Goal: Information Seeking & Learning: Learn about a topic

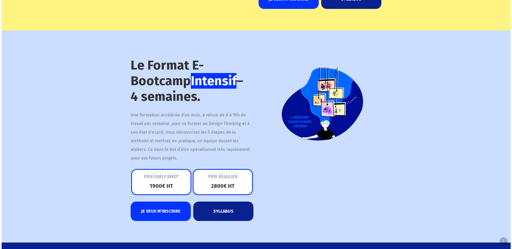
scroll to position [594, 0]
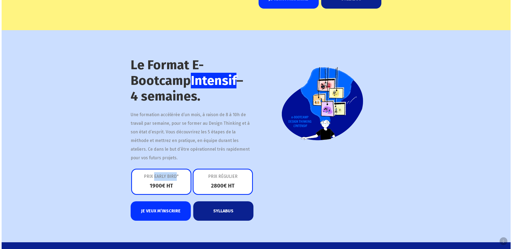
drag, startPoint x: 155, startPoint y: 176, endPoint x: 176, endPoint y: 176, distance: 20.5
click at [176, 176] on p "PRIX EARLY BIRD*" at bounding box center [161, 177] width 37 height 10
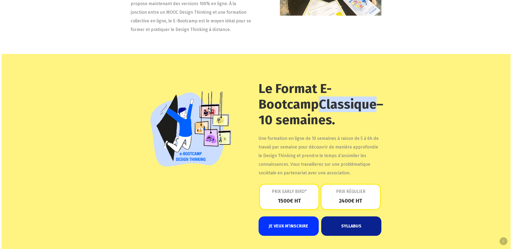
scroll to position [378, 0]
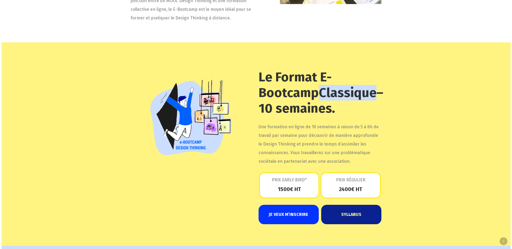
click at [342, 216] on link "SYLLABUS" at bounding box center [351, 214] width 60 height 19
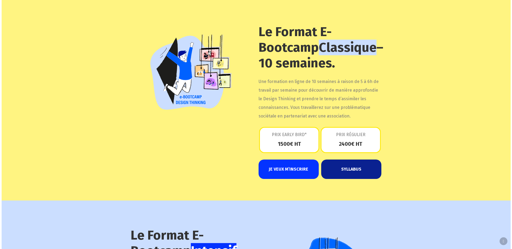
scroll to position [620, 0]
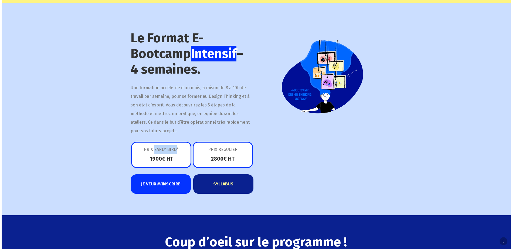
click at [220, 187] on link "SYLLABUS" at bounding box center [223, 184] width 60 height 19
